Goal: Information Seeking & Learning: Learn about a topic

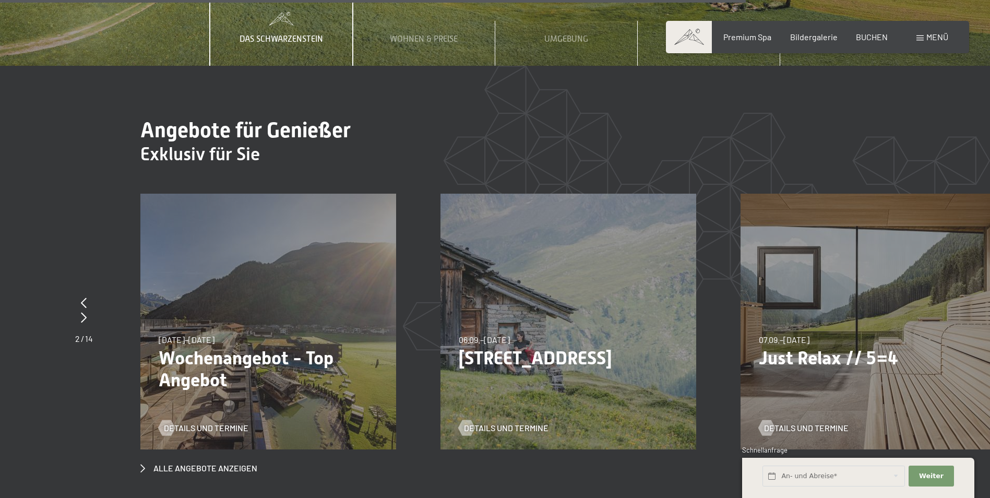
scroll to position [4020, 0]
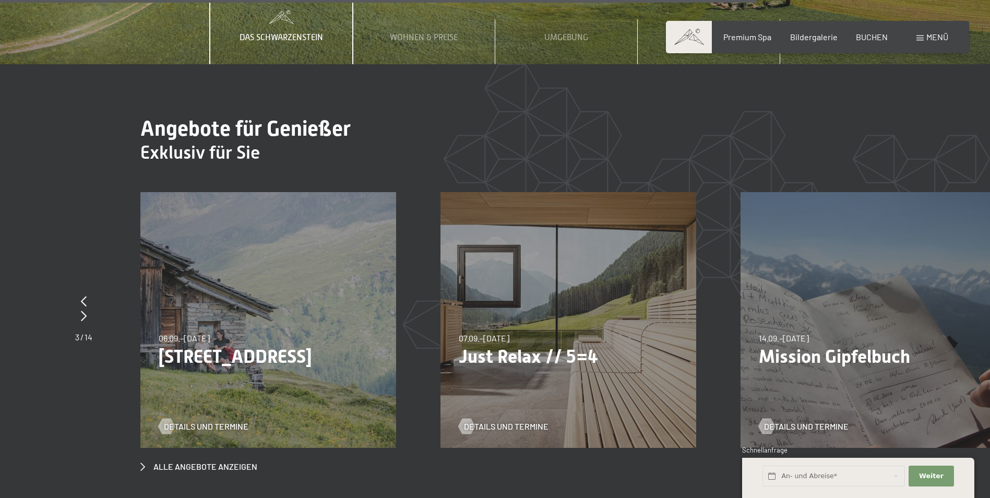
click at [567, 278] on div "07.09.–03.10.2025 21.12.–26.12.2025 11.01.–23.01.2026 08.03.–27.03.2026 08.11.–…" at bounding box center [569, 320] width 256 height 256
click at [524, 298] on span "Details und Termine" at bounding box center [517, 426] width 85 height 11
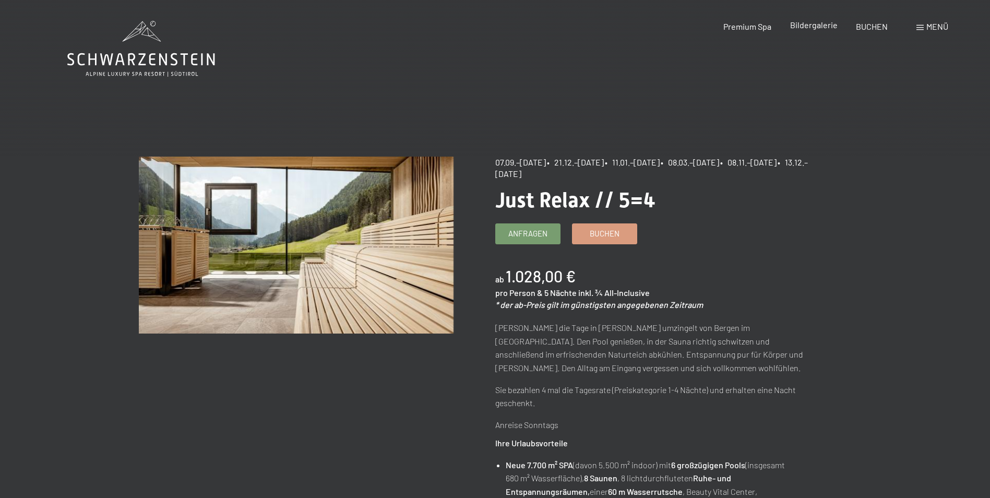
click at [814, 27] on span "Bildergalerie" at bounding box center [814, 25] width 48 height 10
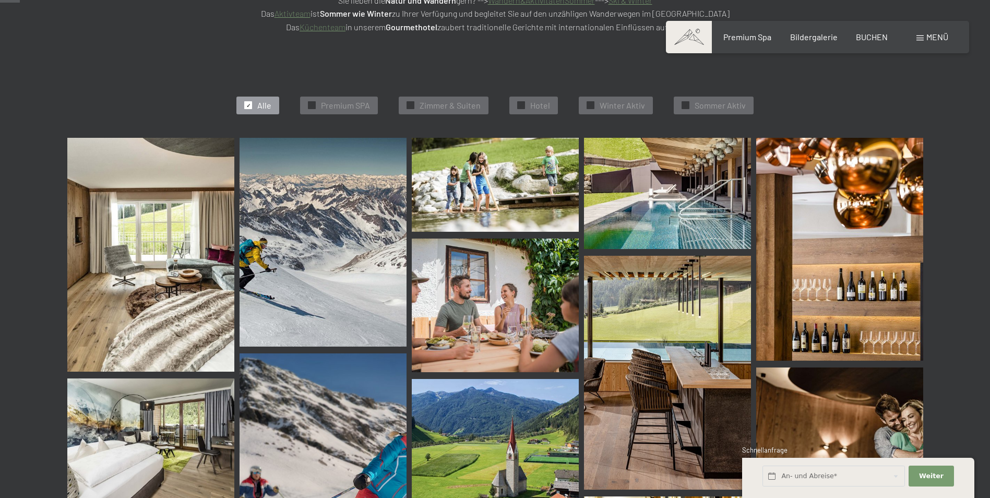
scroll to position [261, 0]
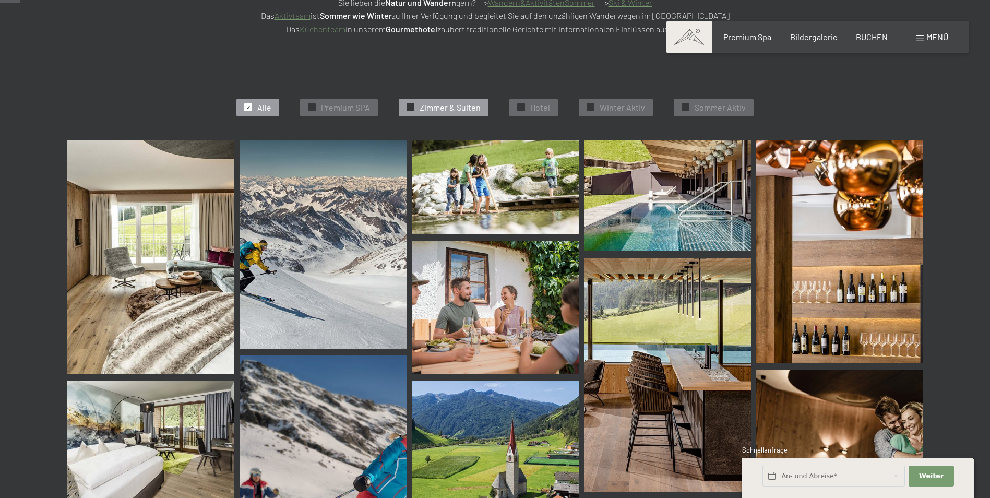
click at [452, 106] on span "Zimmer & Suiten" at bounding box center [450, 107] width 61 height 11
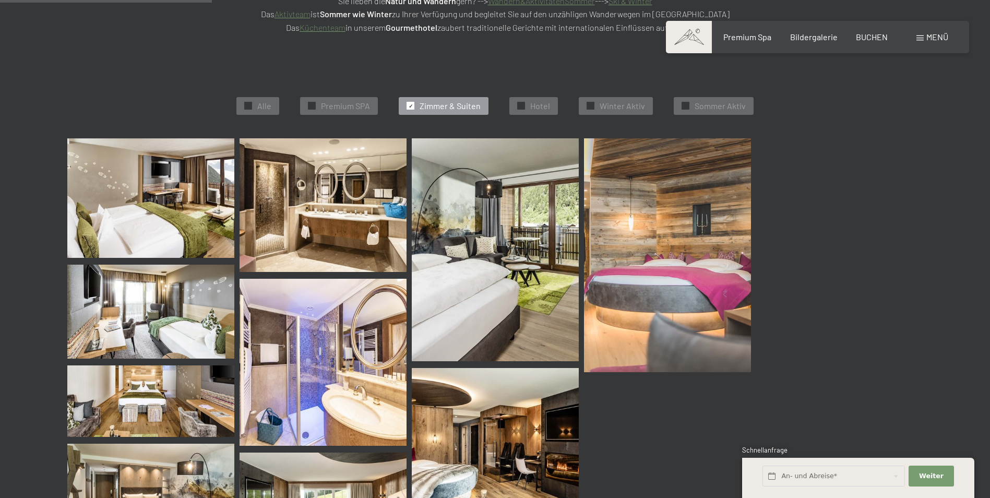
scroll to position [263, 0]
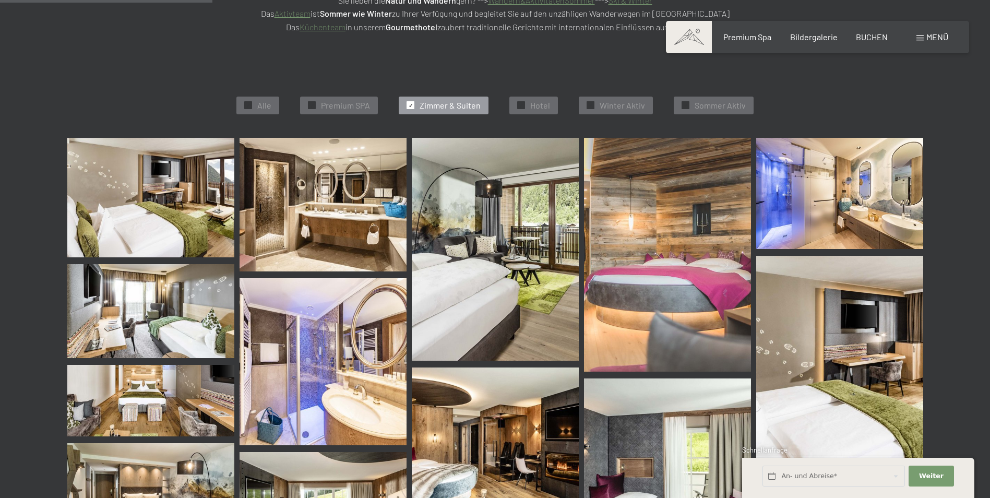
click at [189, 184] on img at bounding box center [150, 198] width 167 height 120
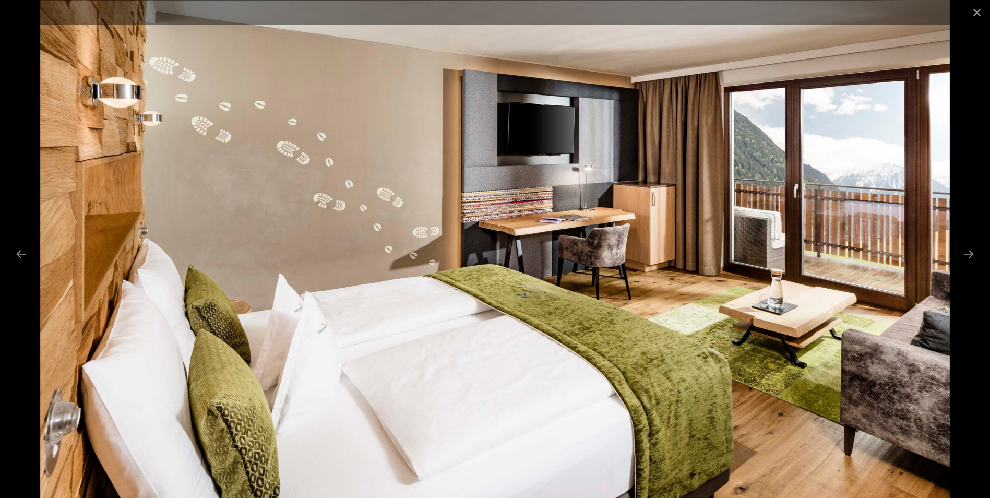
scroll to position [420, 0]
click at [975, 14] on button "Close gallery" at bounding box center [977, 12] width 26 height 25
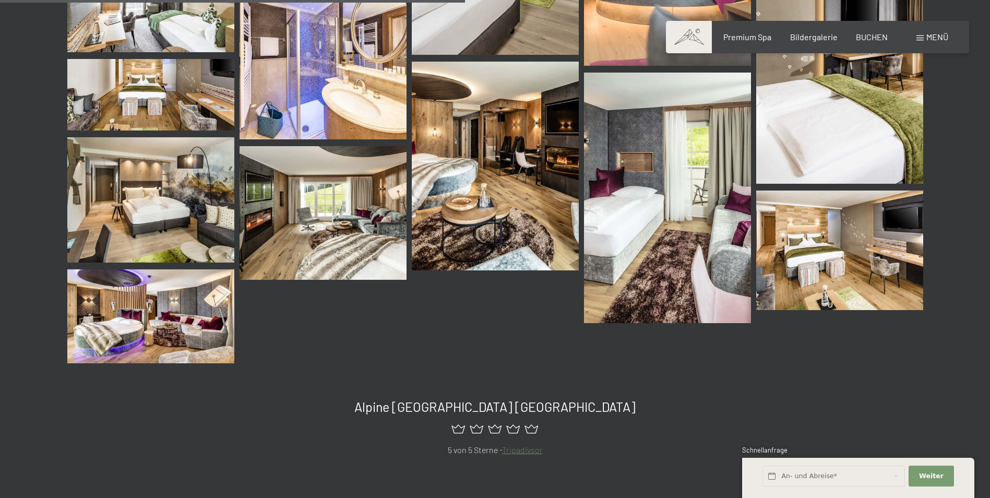
scroll to position [576, 0]
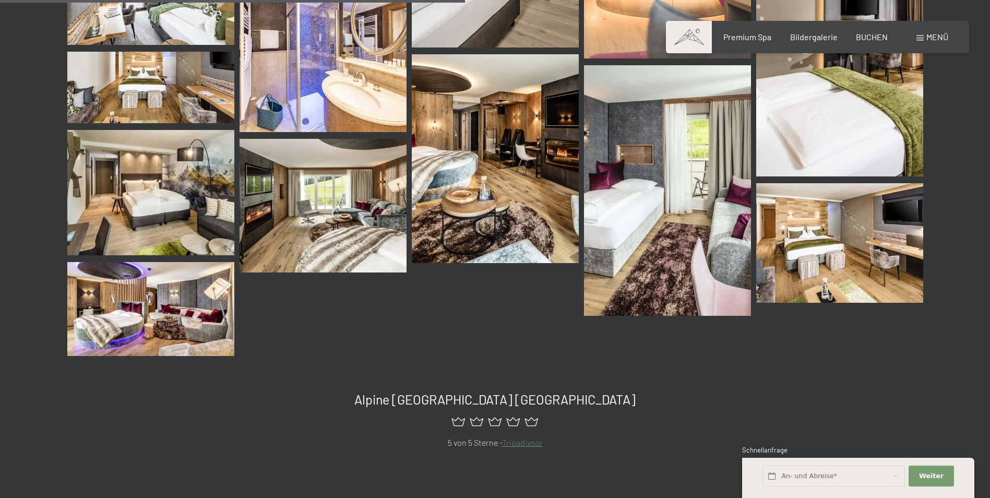
click at [189, 194] on img at bounding box center [150, 192] width 167 height 125
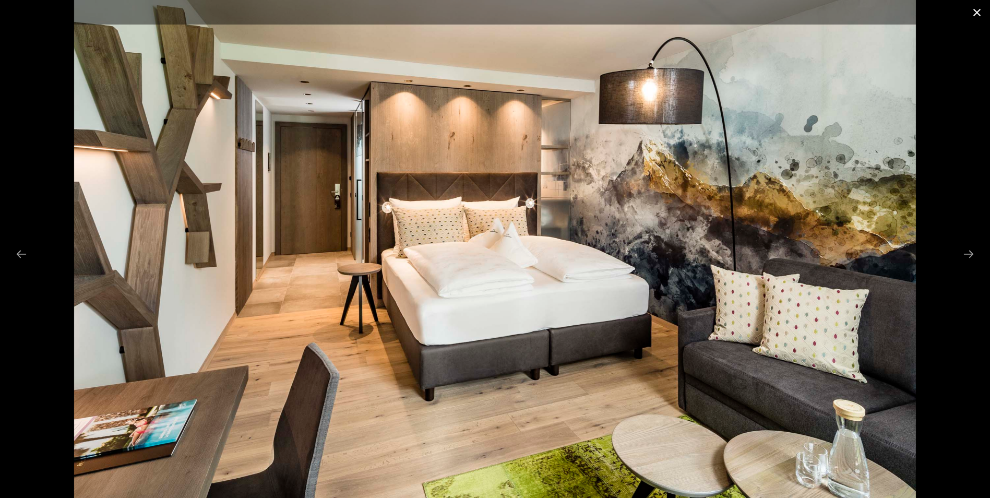
click at [974, 11] on button "Close gallery" at bounding box center [977, 12] width 26 height 25
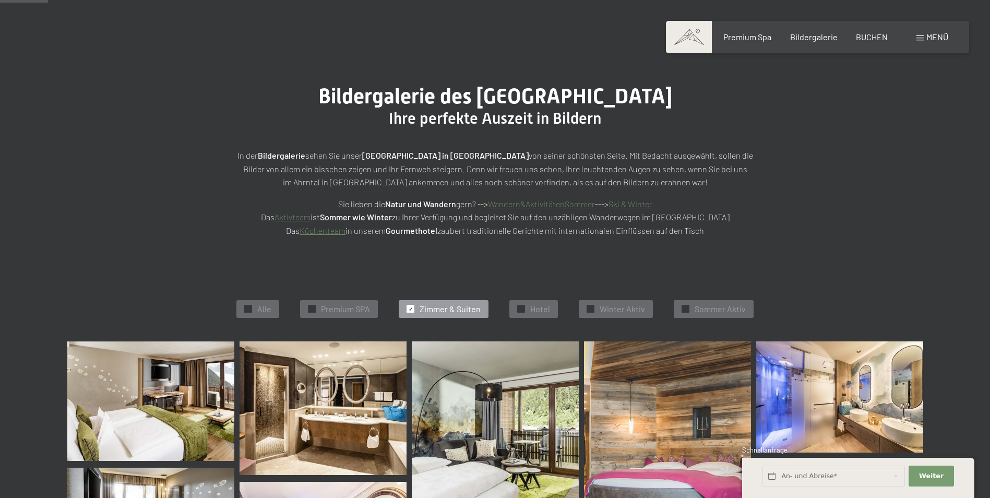
scroll to position [0, 0]
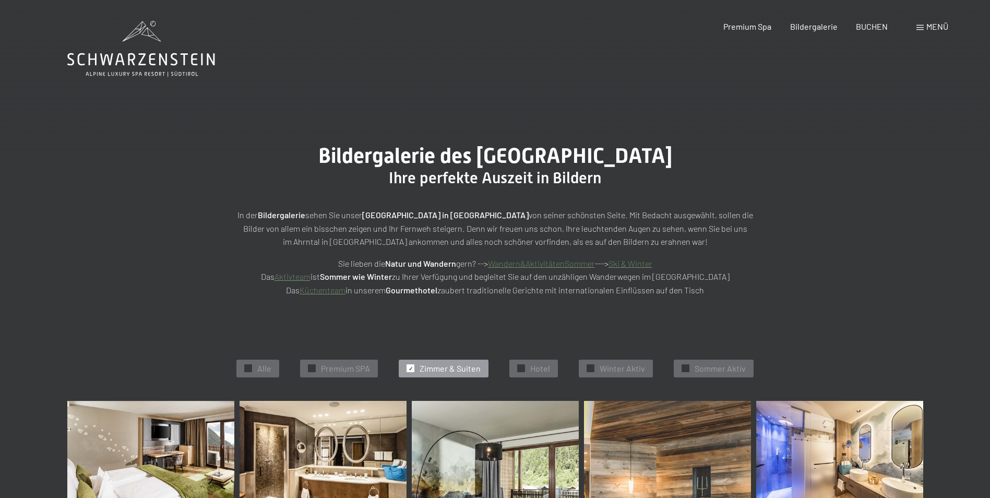
click at [135, 57] on icon at bounding box center [141, 59] width 148 height 13
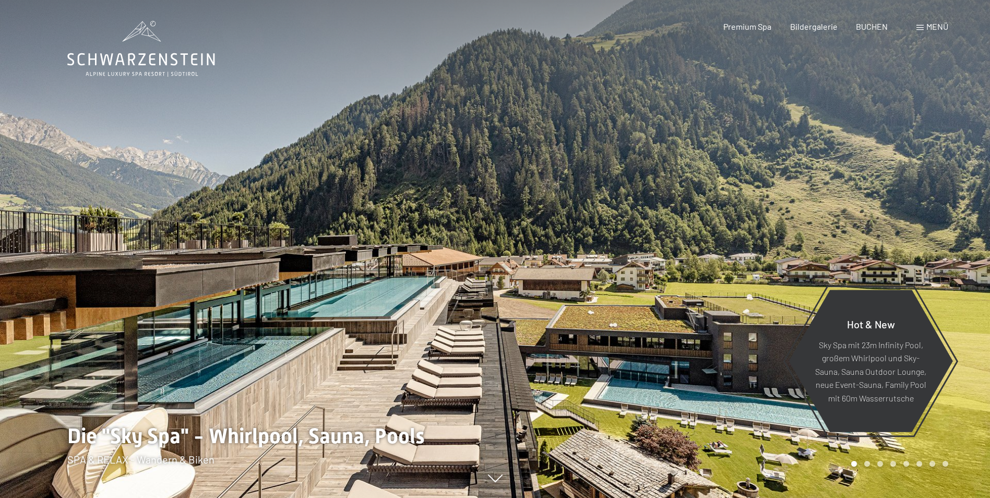
click at [919, 30] on span at bounding box center [920, 27] width 7 height 5
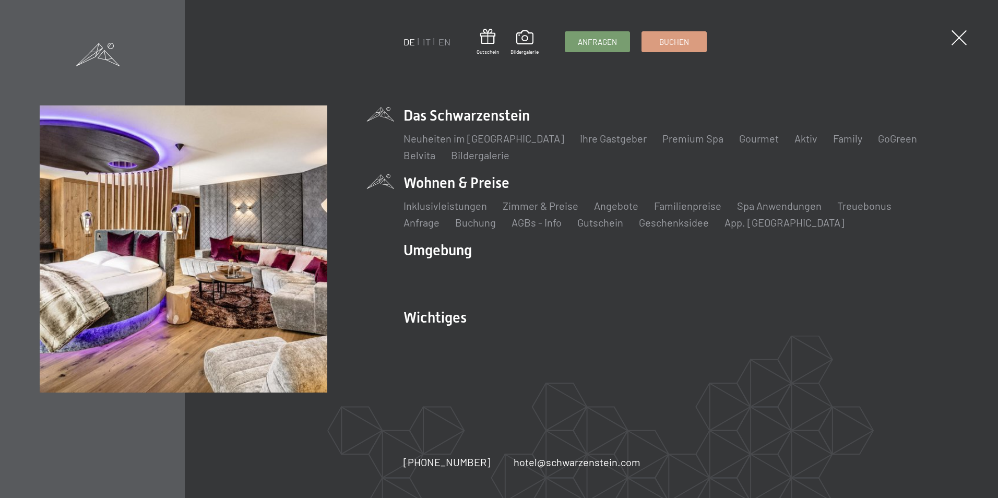
click at [477, 180] on li "Wohnen & Preise Inklusivleistungen Zimmer & Preise Liste Angebote Liste Familie…" at bounding box center [681, 201] width 554 height 57
click at [546, 209] on link "Zimmer & Preise" at bounding box center [541, 205] width 76 height 13
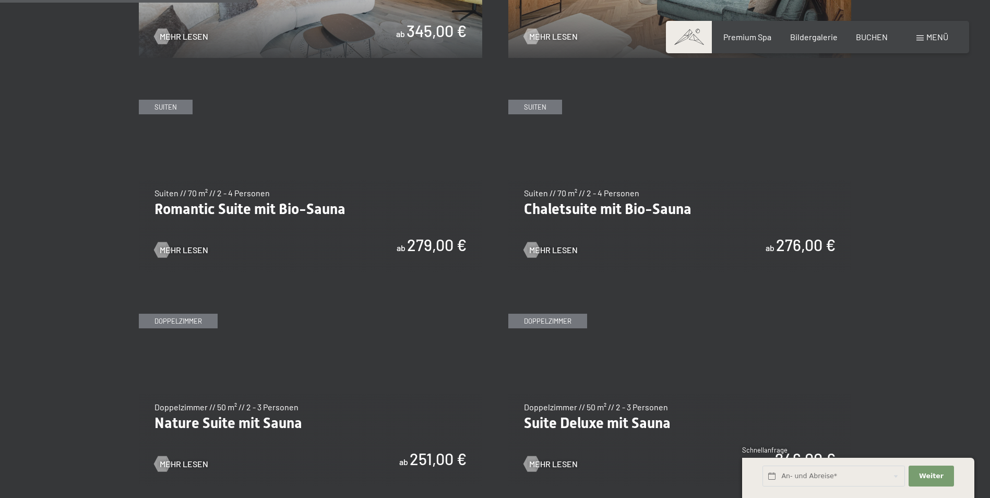
scroll to position [835, 0]
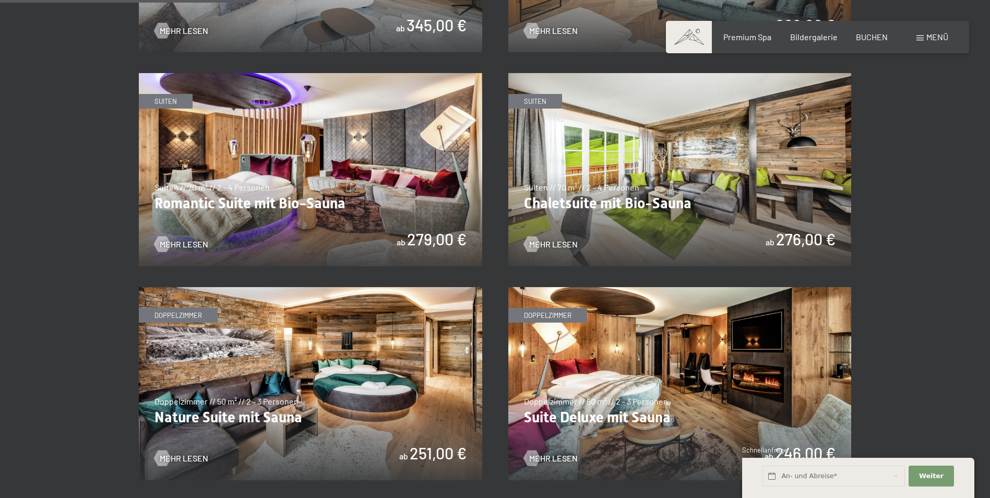
click at [338, 186] on img at bounding box center [310, 169] width 343 height 193
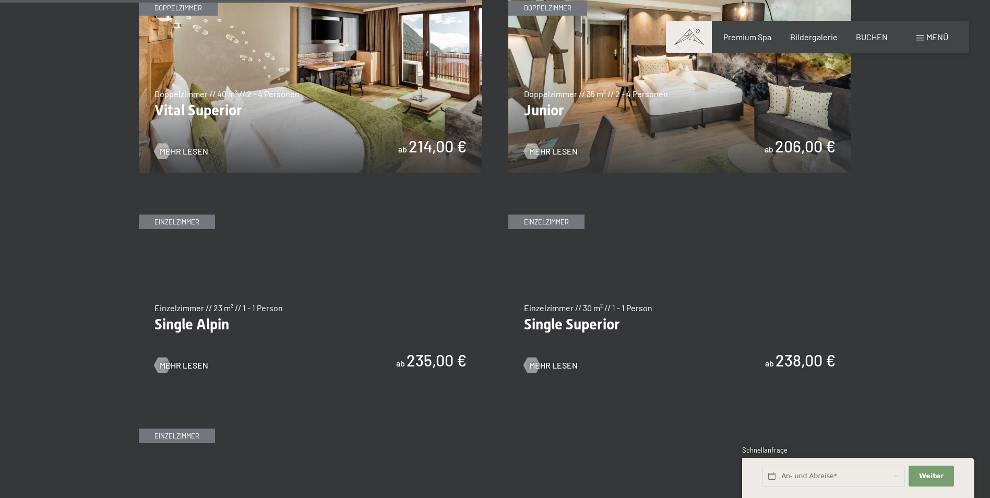
scroll to position [1566, 0]
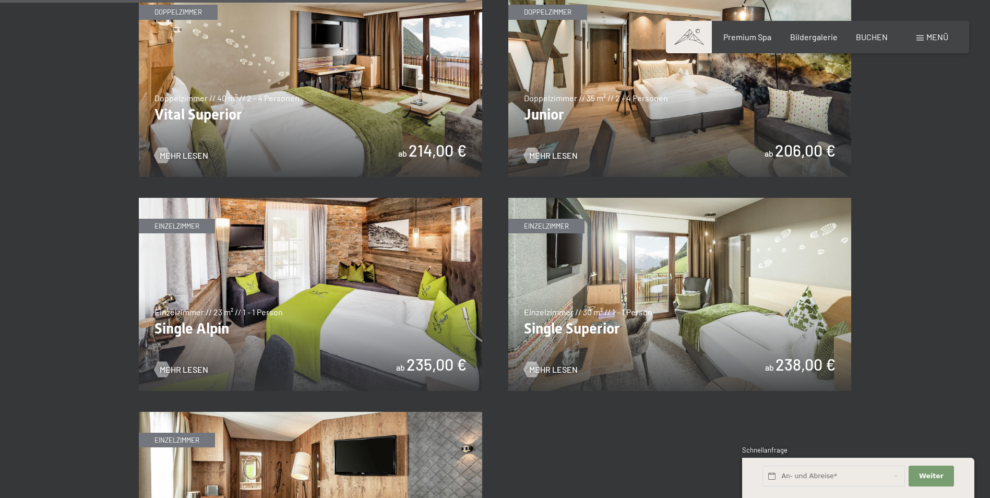
click at [285, 99] on img at bounding box center [310, 80] width 343 height 193
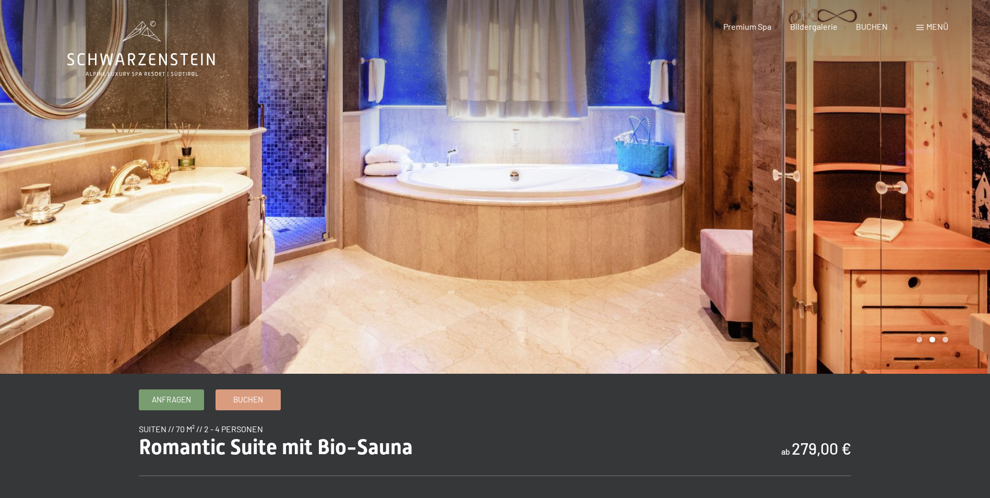
click at [544, 235] on div at bounding box center [742, 187] width 495 height 374
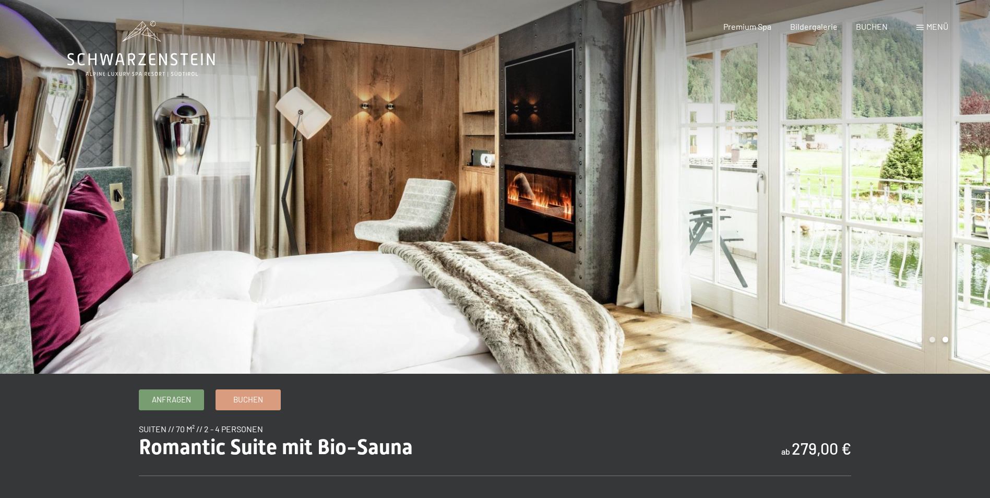
click at [544, 235] on div at bounding box center [742, 187] width 495 height 374
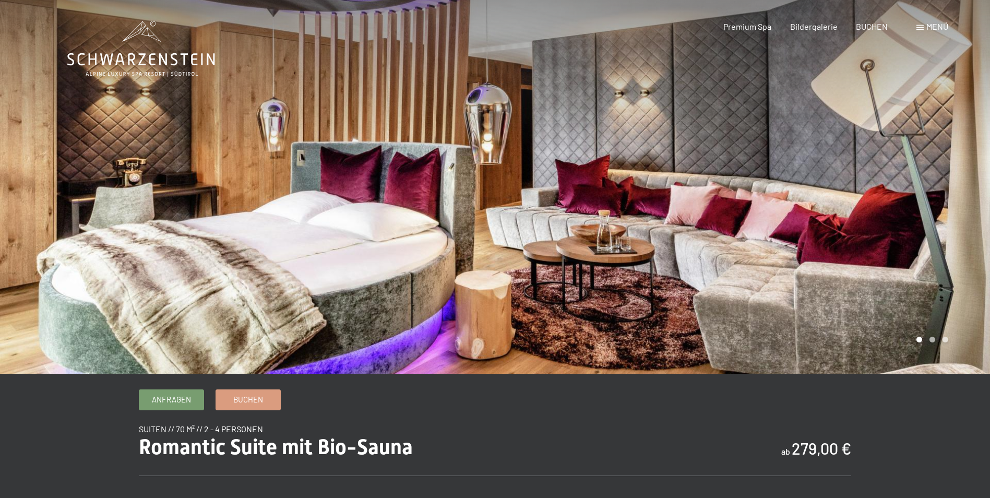
click at [544, 235] on div at bounding box center [742, 187] width 495 height 374
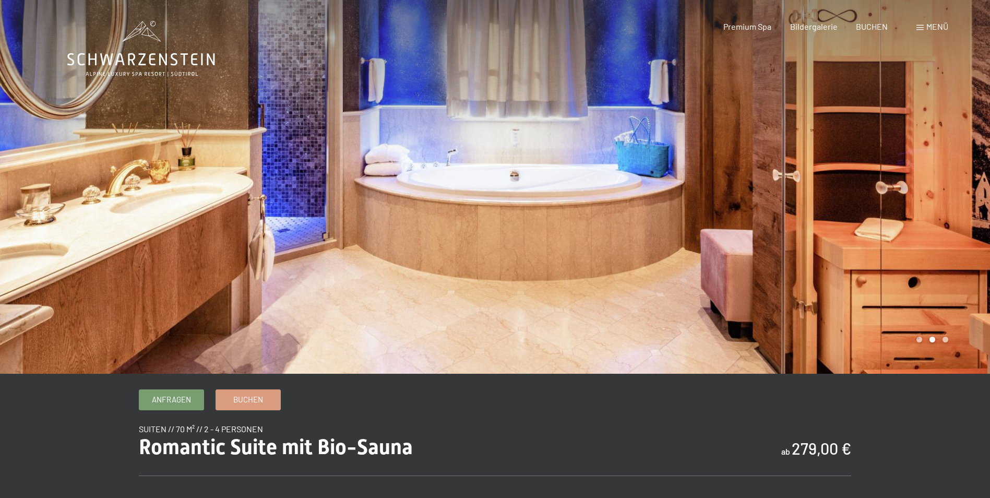
click at [544, 235] on div at bounding box center [742, 187] width 495 height 374
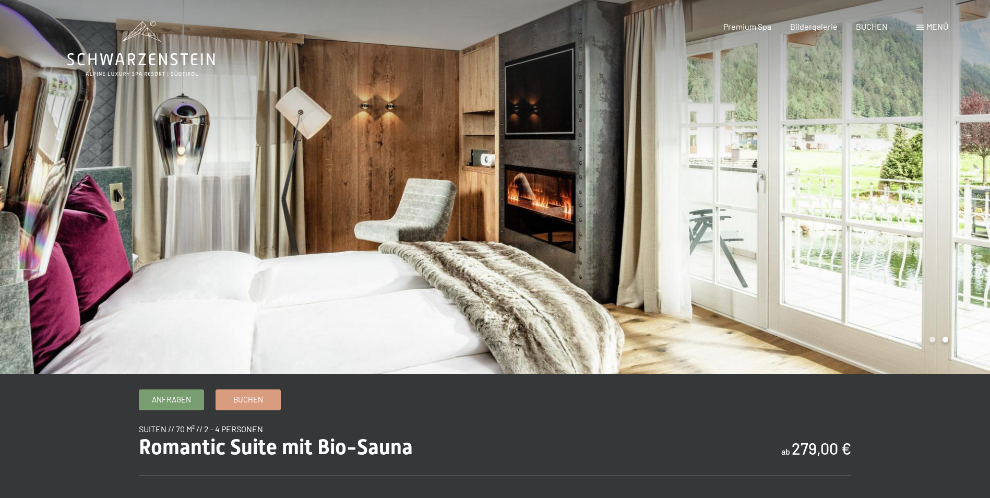
click at [544, 235] on div at bounding box center [742, 187] width 495 height 374
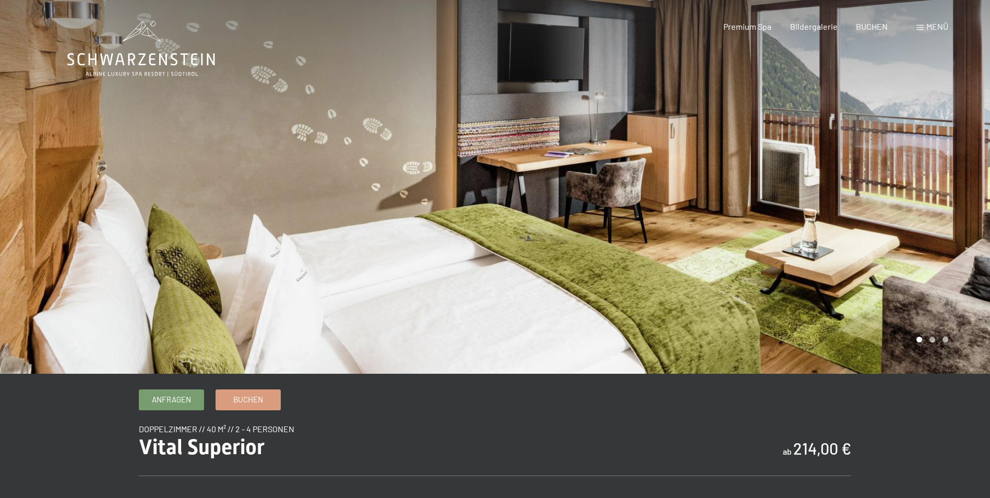
click at [838, 217] on div at bounding box center [742, 187] width 495 height 374
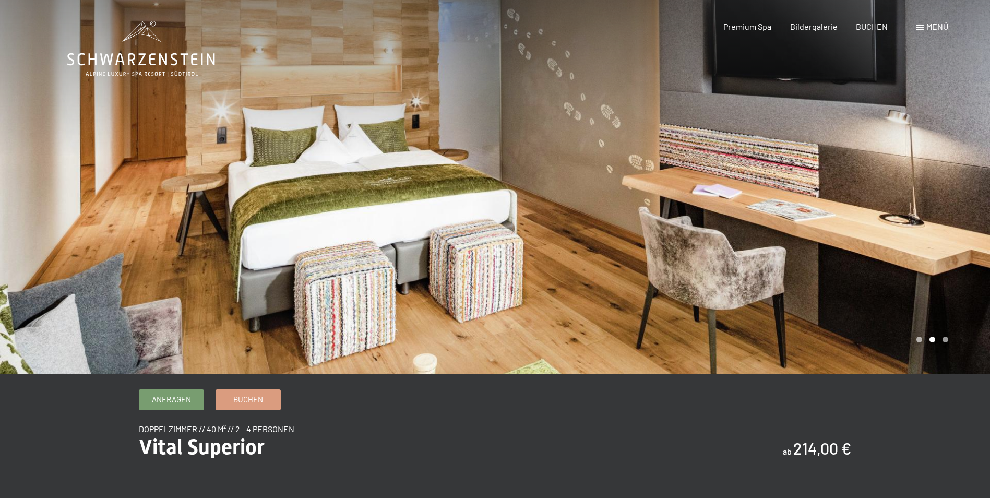
click at [838, 217] on div at bounding box center [742, 187] width 495 height 374
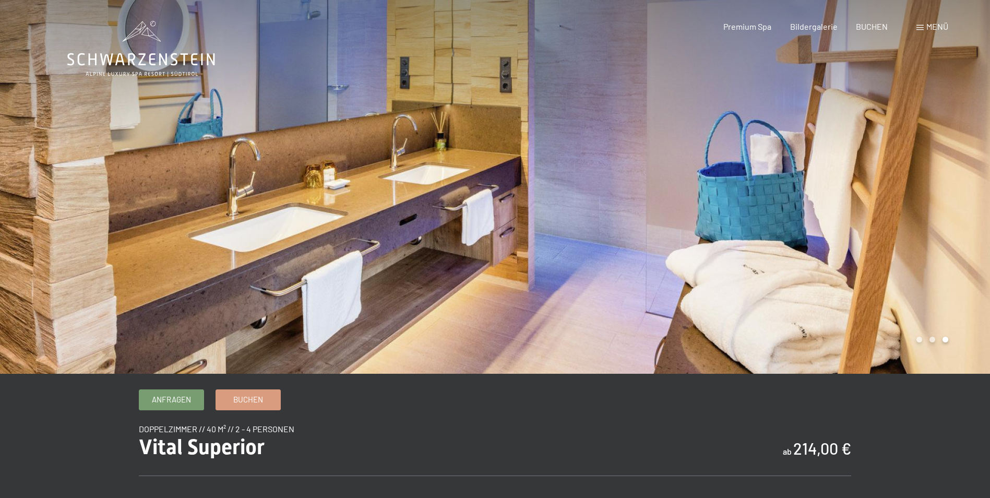
click at [838, 217] on div at bounding box center [742, 187] width 495 height 374
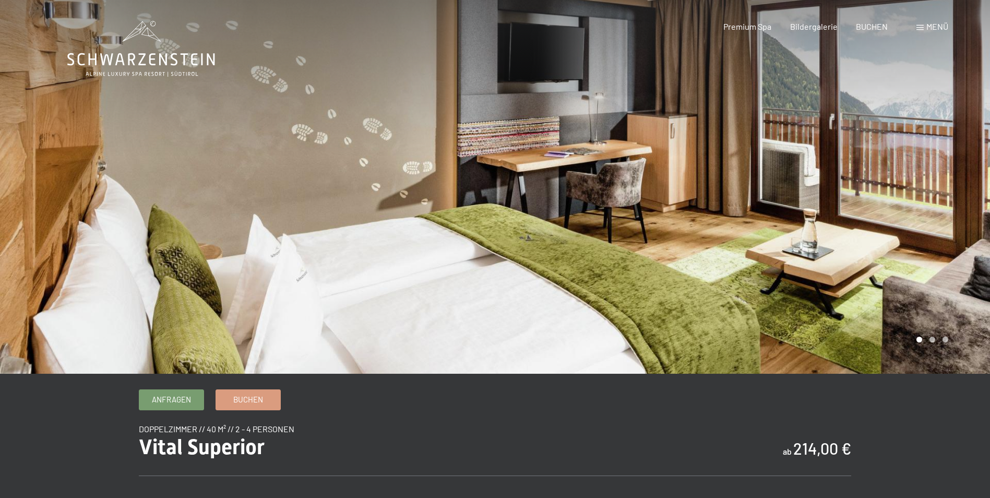
click at [838, 217] on div at bounding box center [742, 187] width 495 height 374
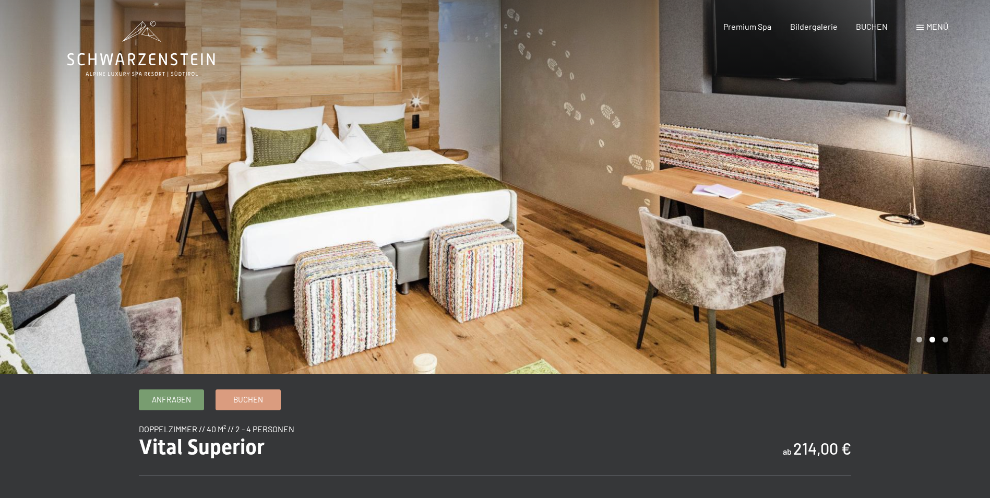
click at [838, 217] on div at bounding box center [742, 187] width 495 height 374
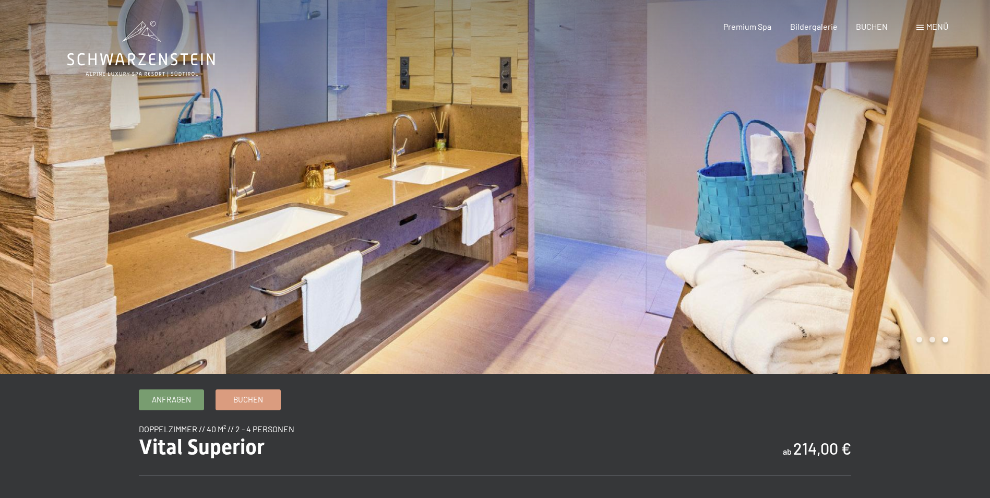
click at [838, 217] on div at bounding box center [742, 187] width 495 height 374
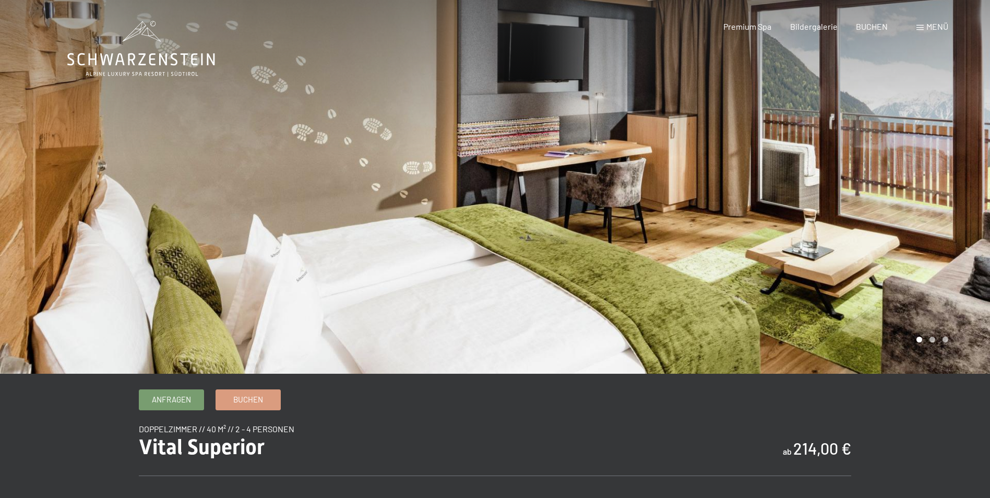
click at [838, 217] on div at bounding box center [742, 187] width 495 height 374
